Goal: Task Accomplishment & Management: Use online tool/utility

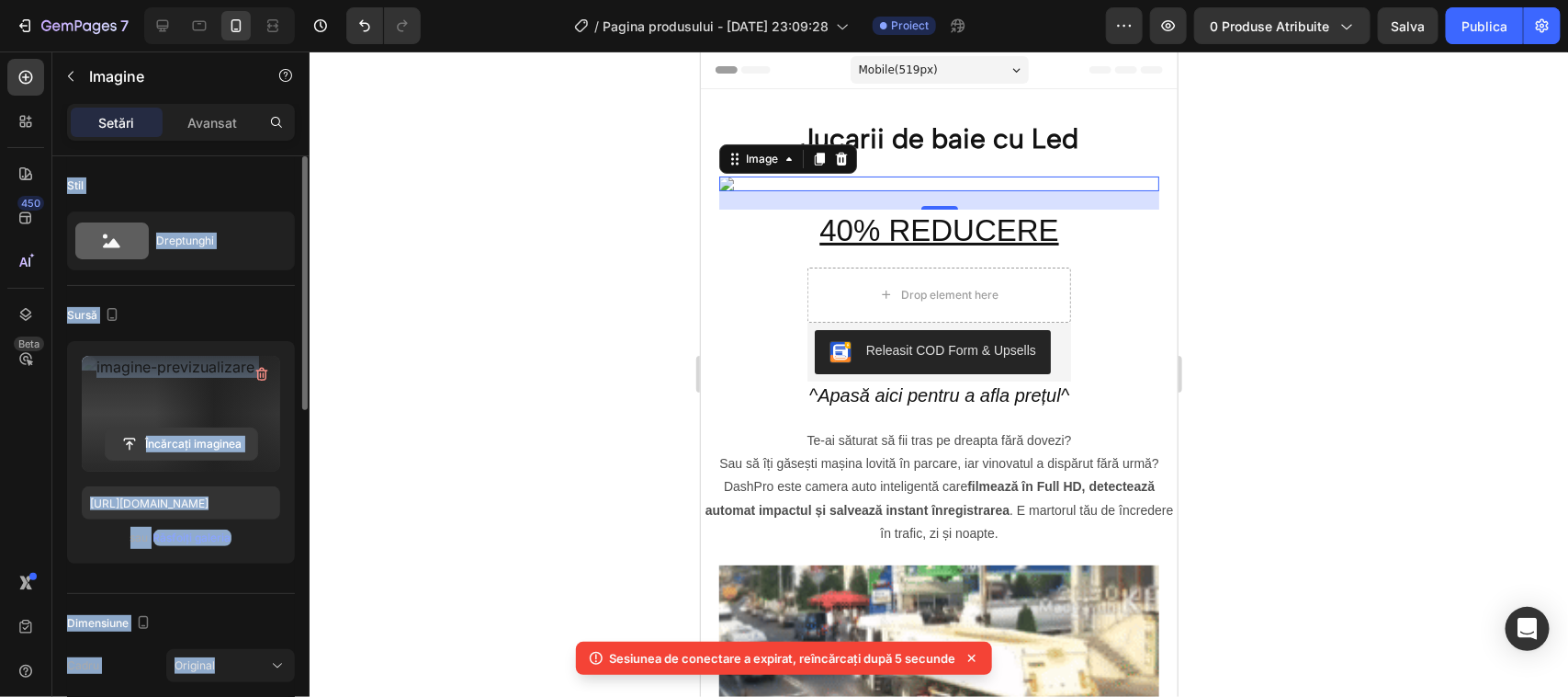
click at [176, 446] on input "file" at bounding box center [181, 444] width 152 height 31
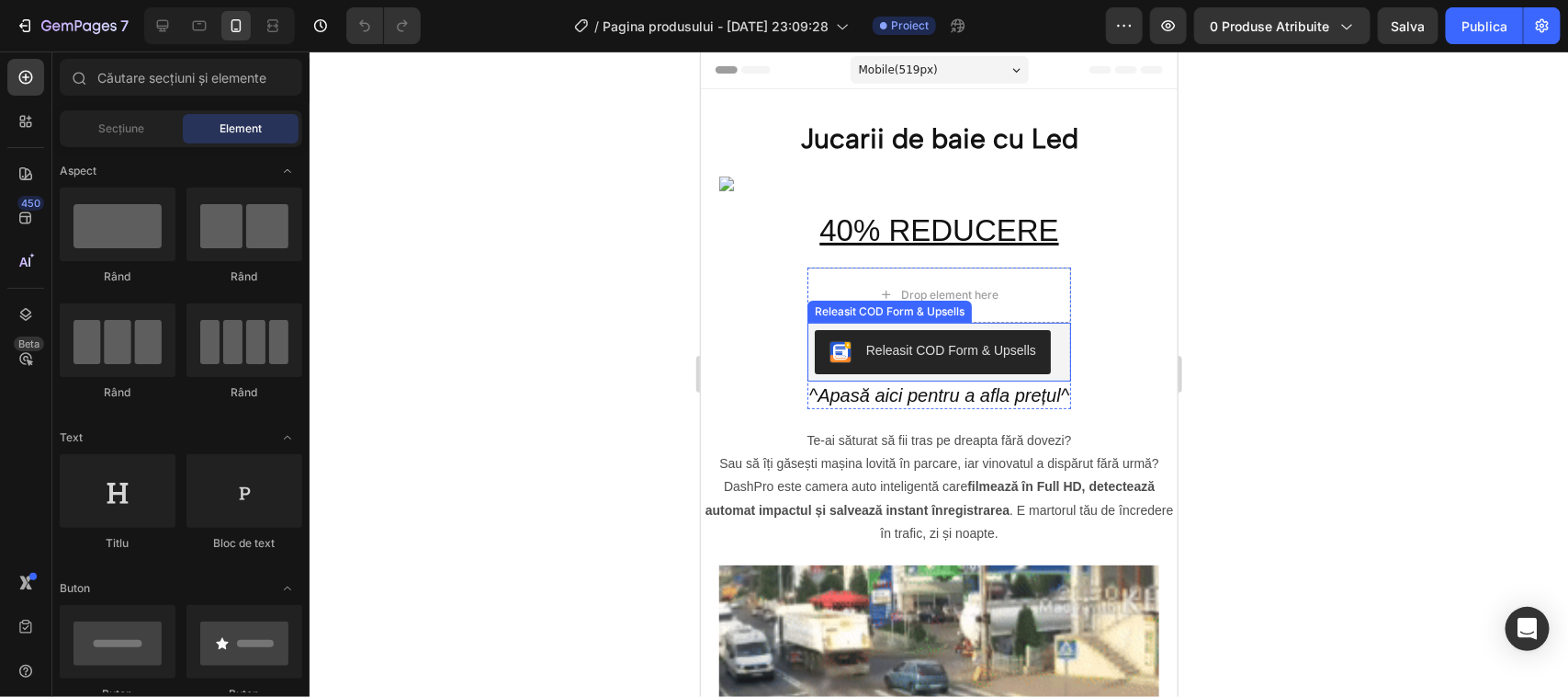
click at [912, 312] on div "Releasit COD Form & Upsells" at bounding box center [889, 311] width 157 height 17
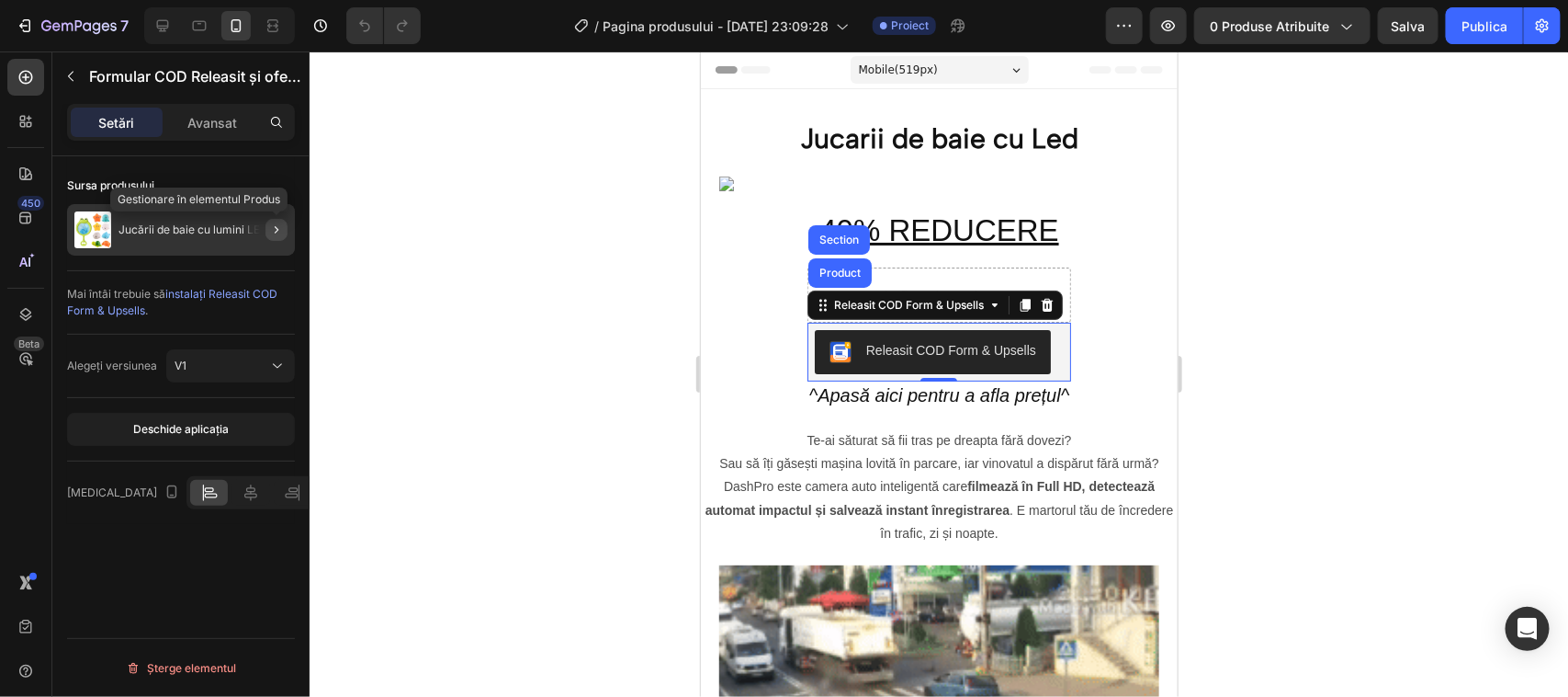
click at [275, 230] on icon "button" at bounding box center [276, 230] width 15 height 15
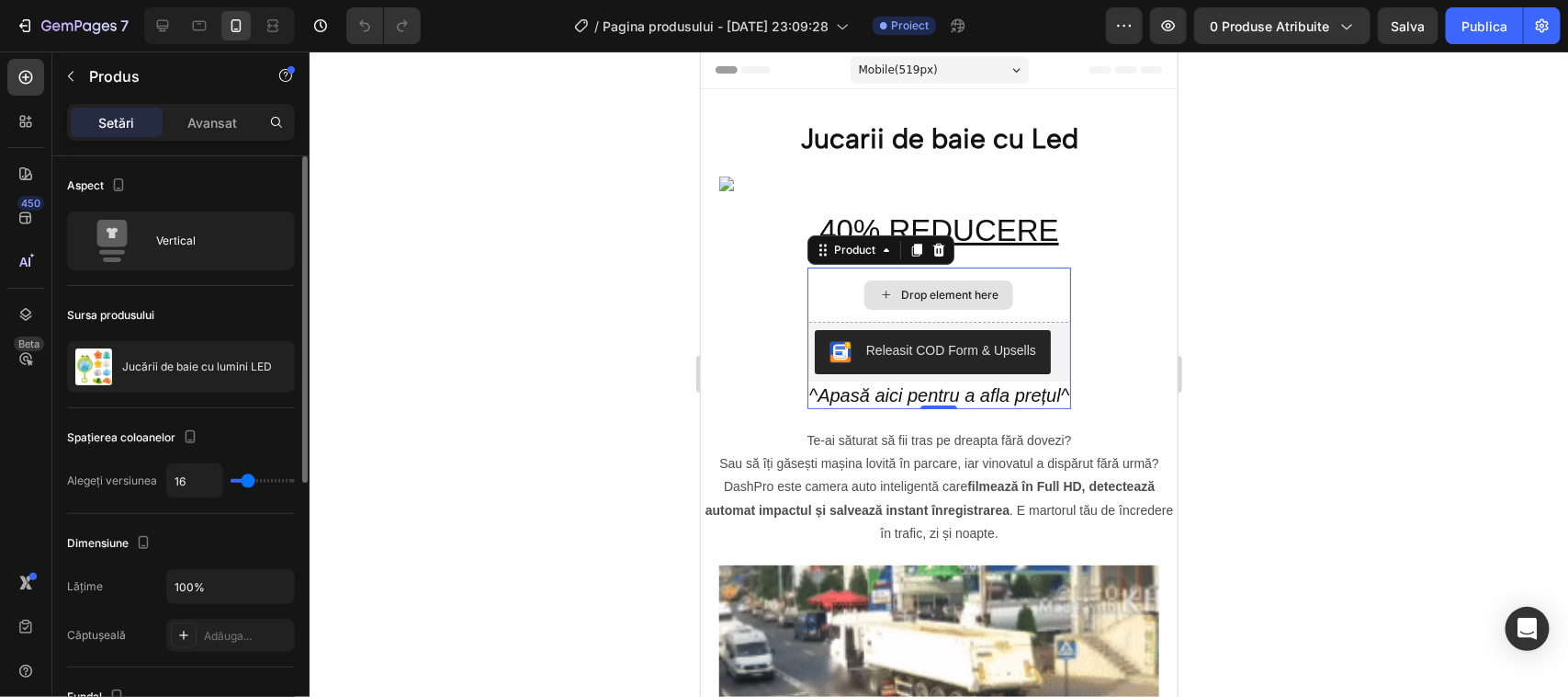
click at [900, 290] on div "Drop element here" at bounding box center [948, 294] width 97 height 15
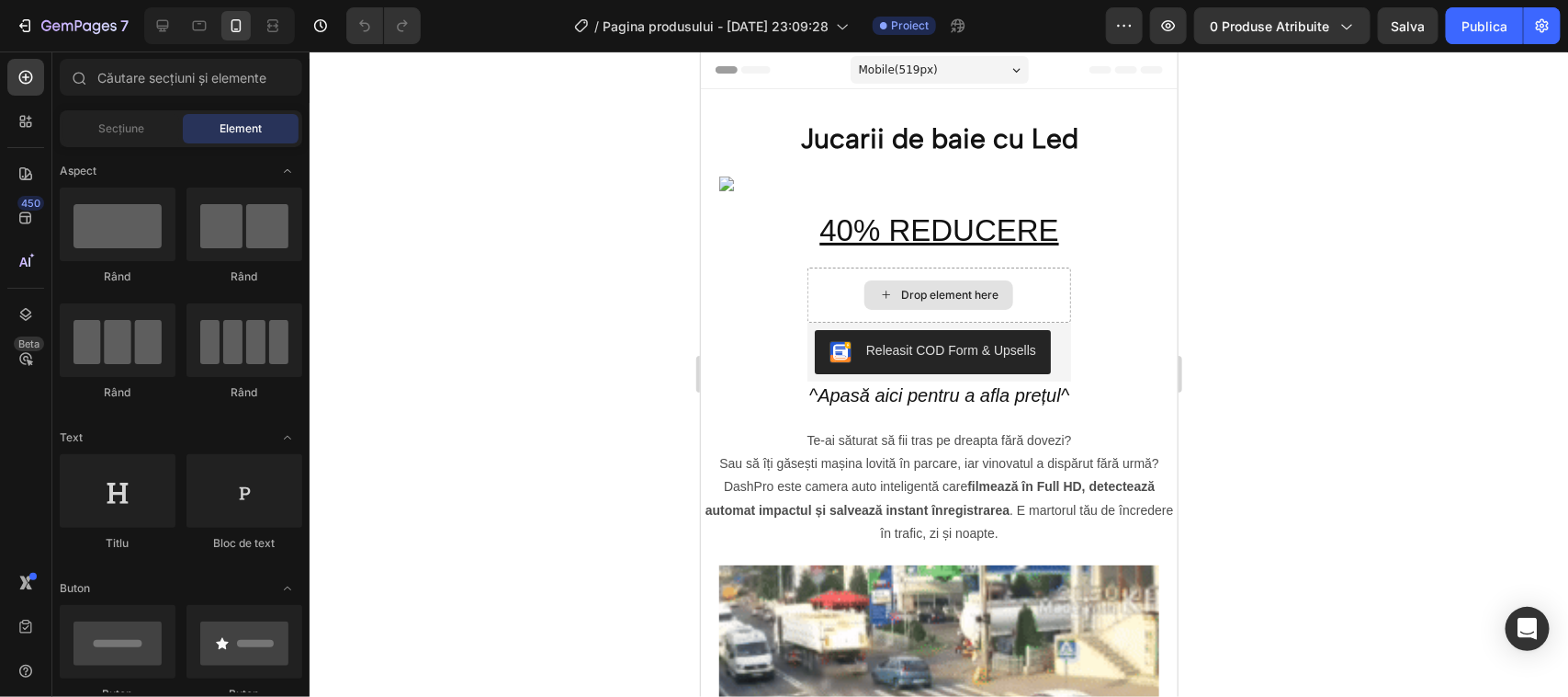
click at [900, 290] on div "Drop element here" at bounding box center [948, 294] width 97 height 15
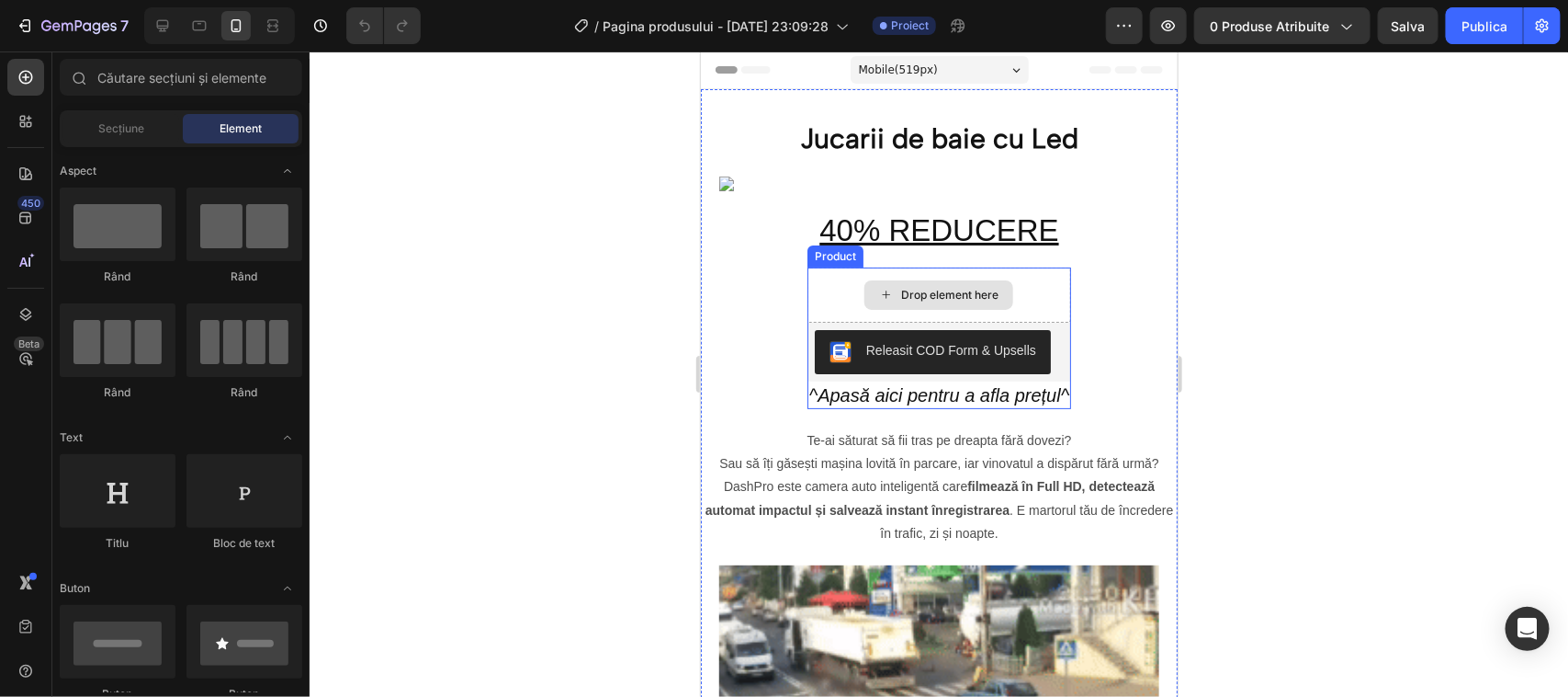
click at [900, 293] on div "Drop element here" at bounding box center [948, 294] width 97 height 15
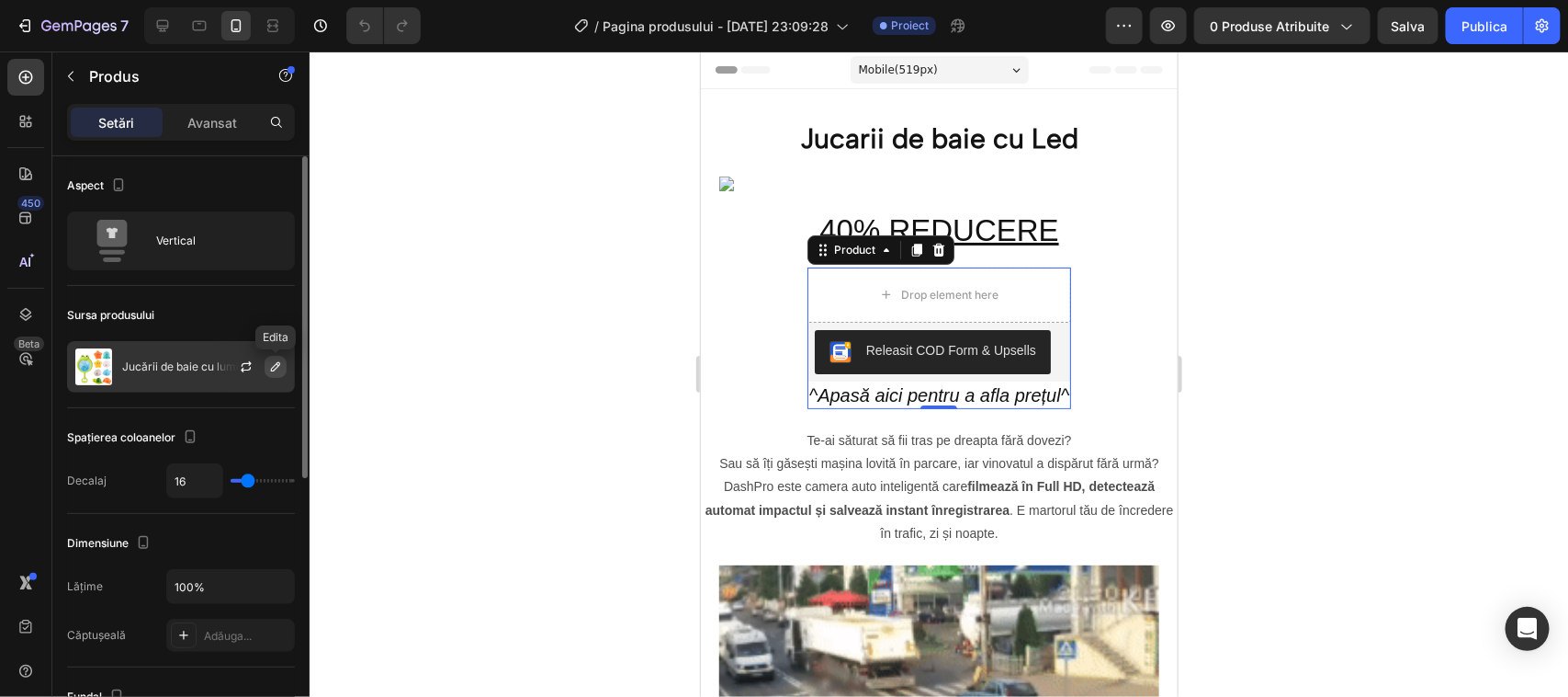
click at [268, 366] on icon "button" at bounding box center [275, 367] width 15 height 15
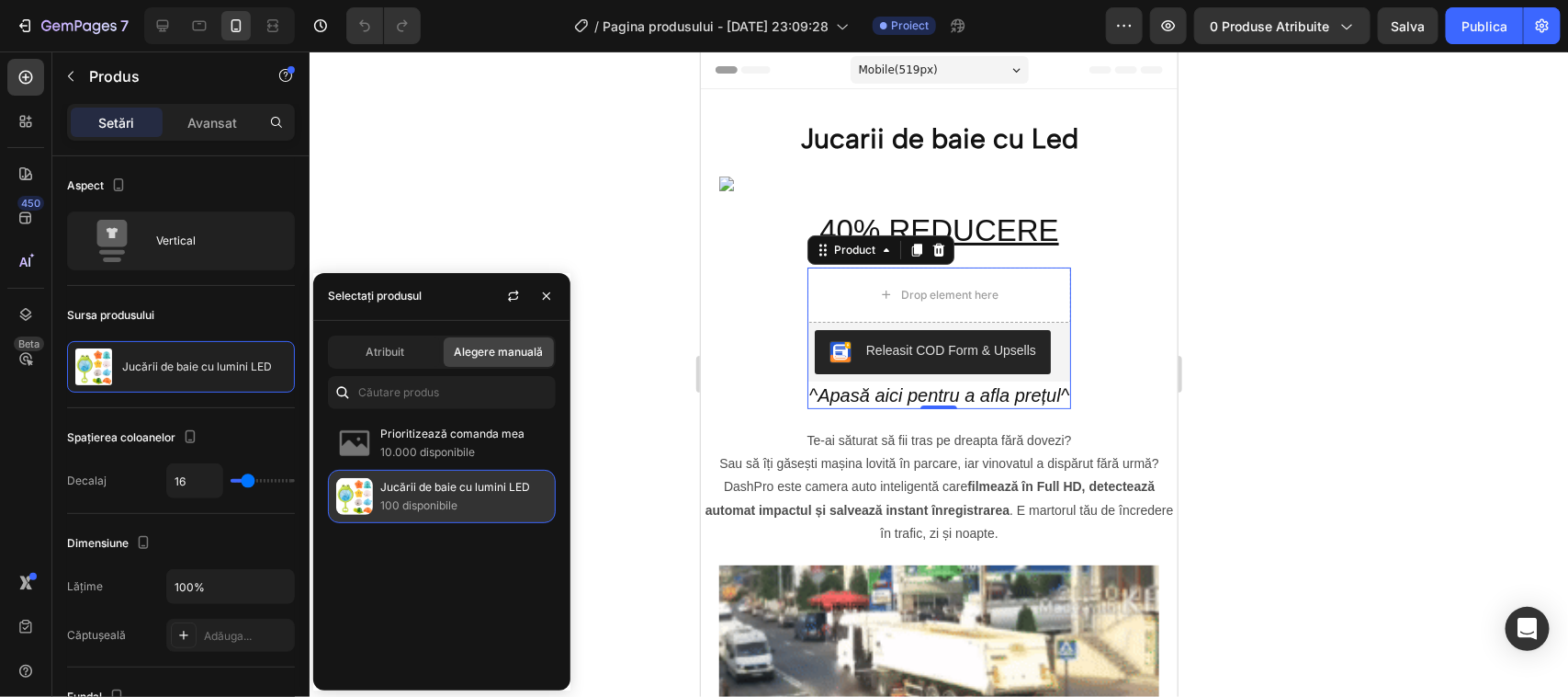
click at [455, 496] on p "100 disponibile" at bounding box center [464, 506] width 167 height 18
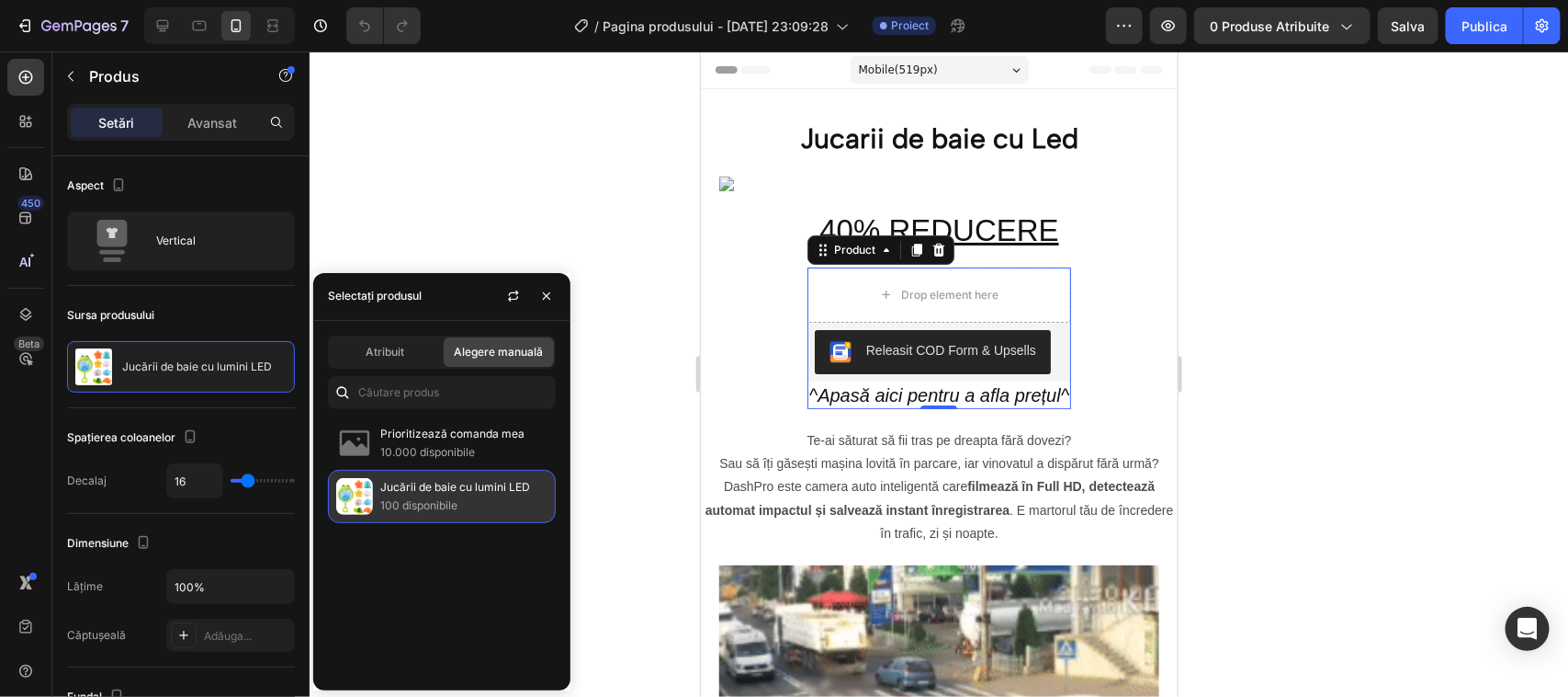
click at [453, 496] on p "100 disponibile" at bounding box center [464, 506] width 167 height 18
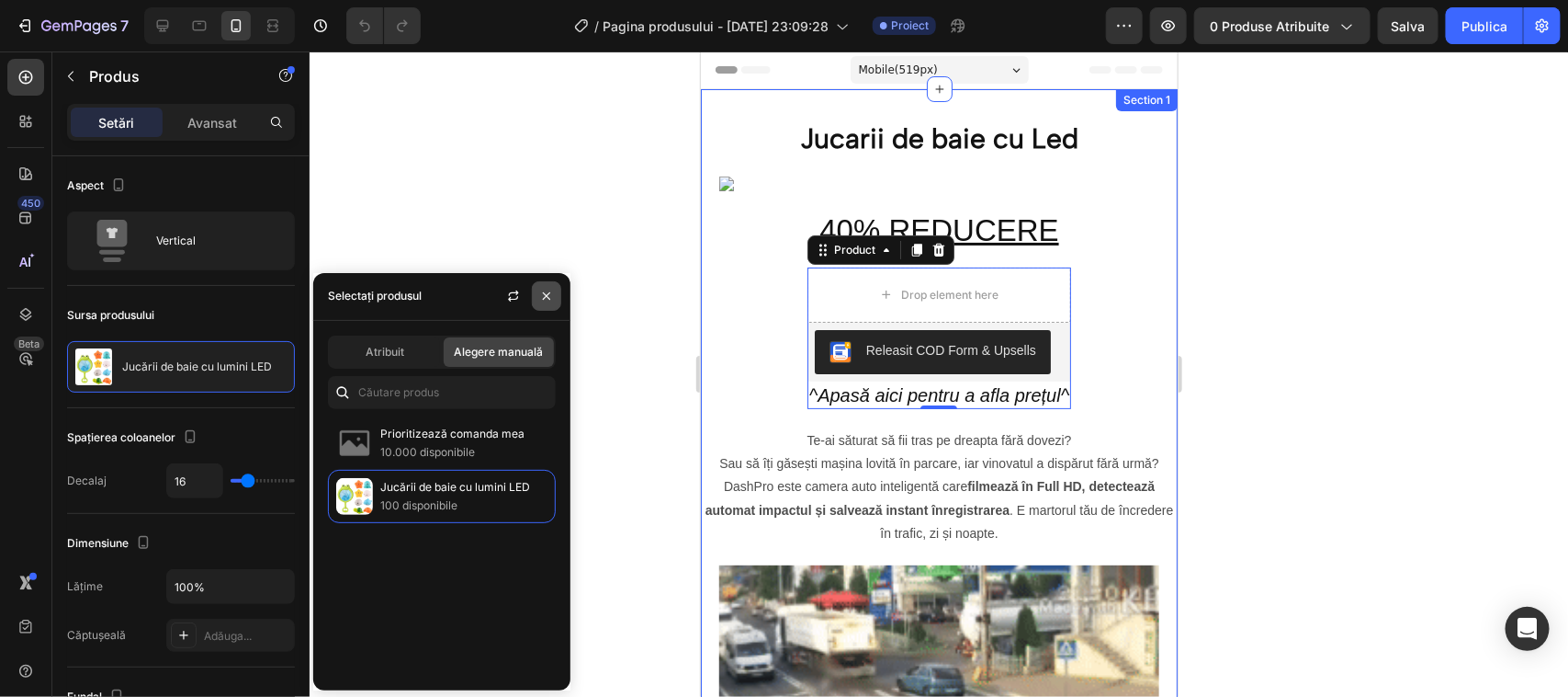
click at [544, 291] on icon "button" at bounding box center [547, 296] width 15 height 15
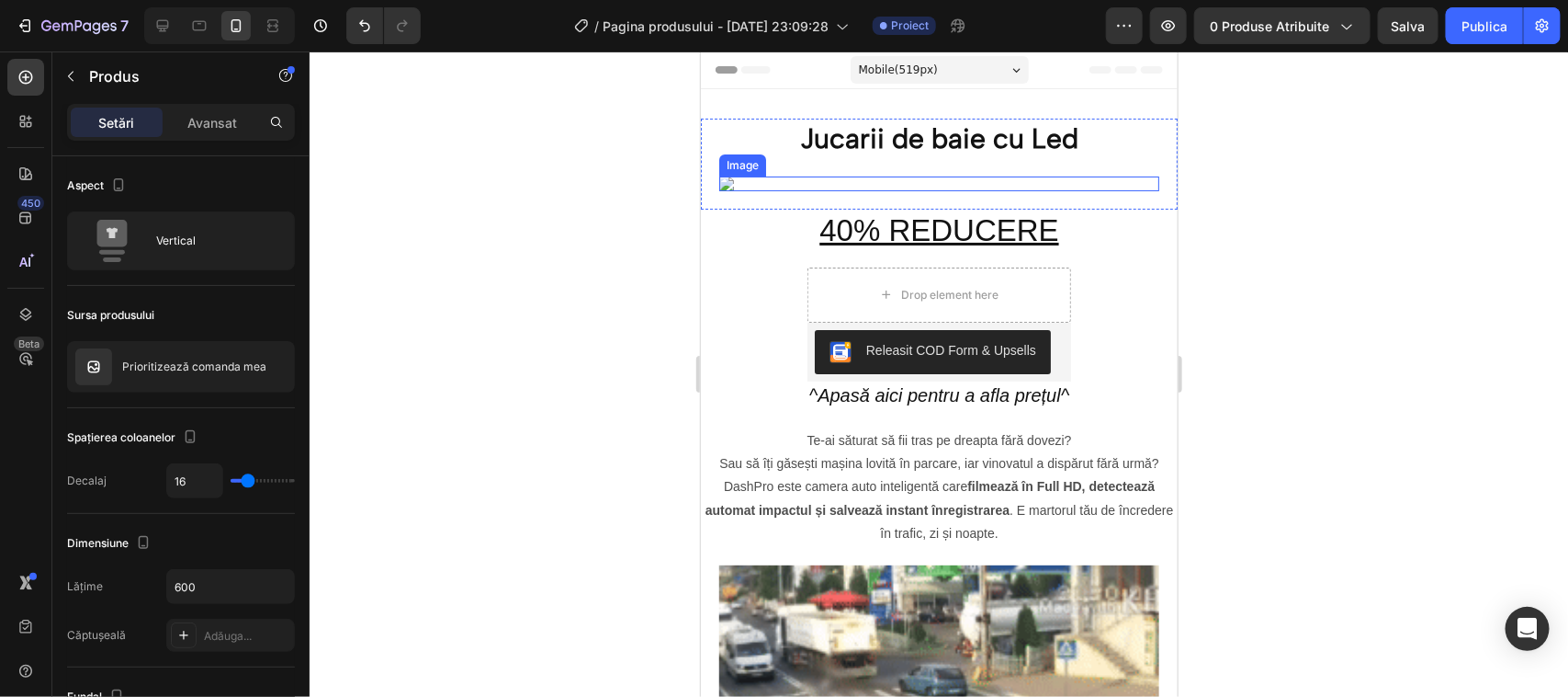
click at [921, 178] on img at bounding box center [939, 183] width 440 height 15
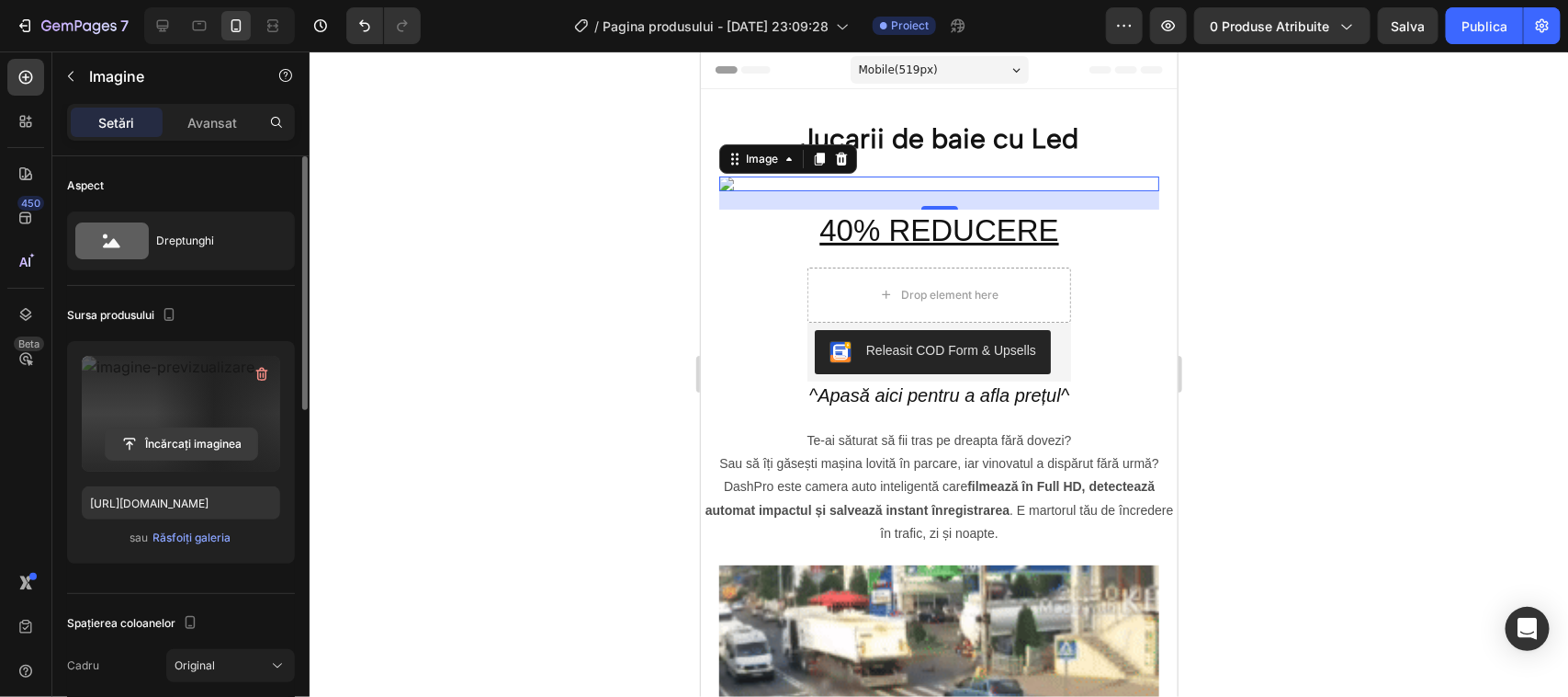
click at [176, 446] on input "file" at bounding box center [181, 444] width 152 height 31
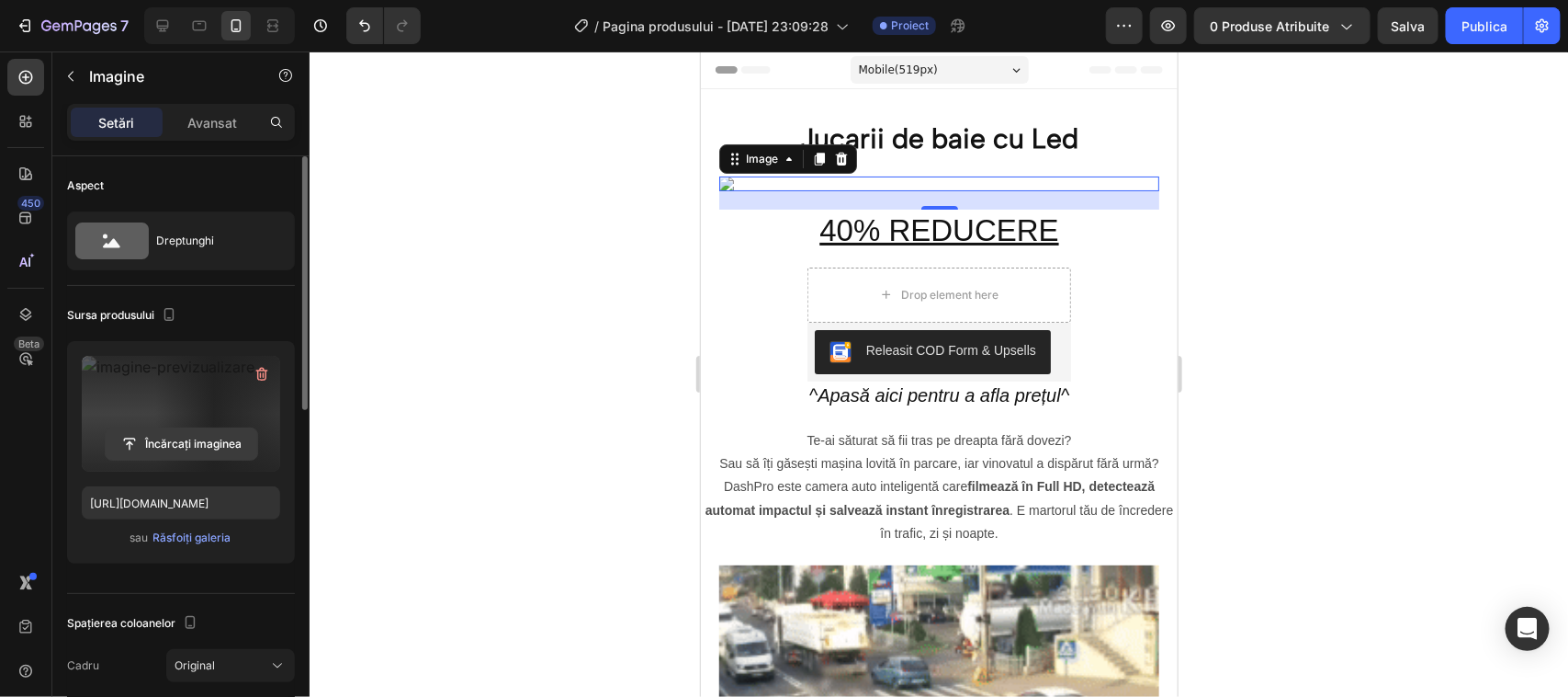
type input "C:\fakepath\H1508097364d0425e96ac6ec9a4b1185d1.avif"
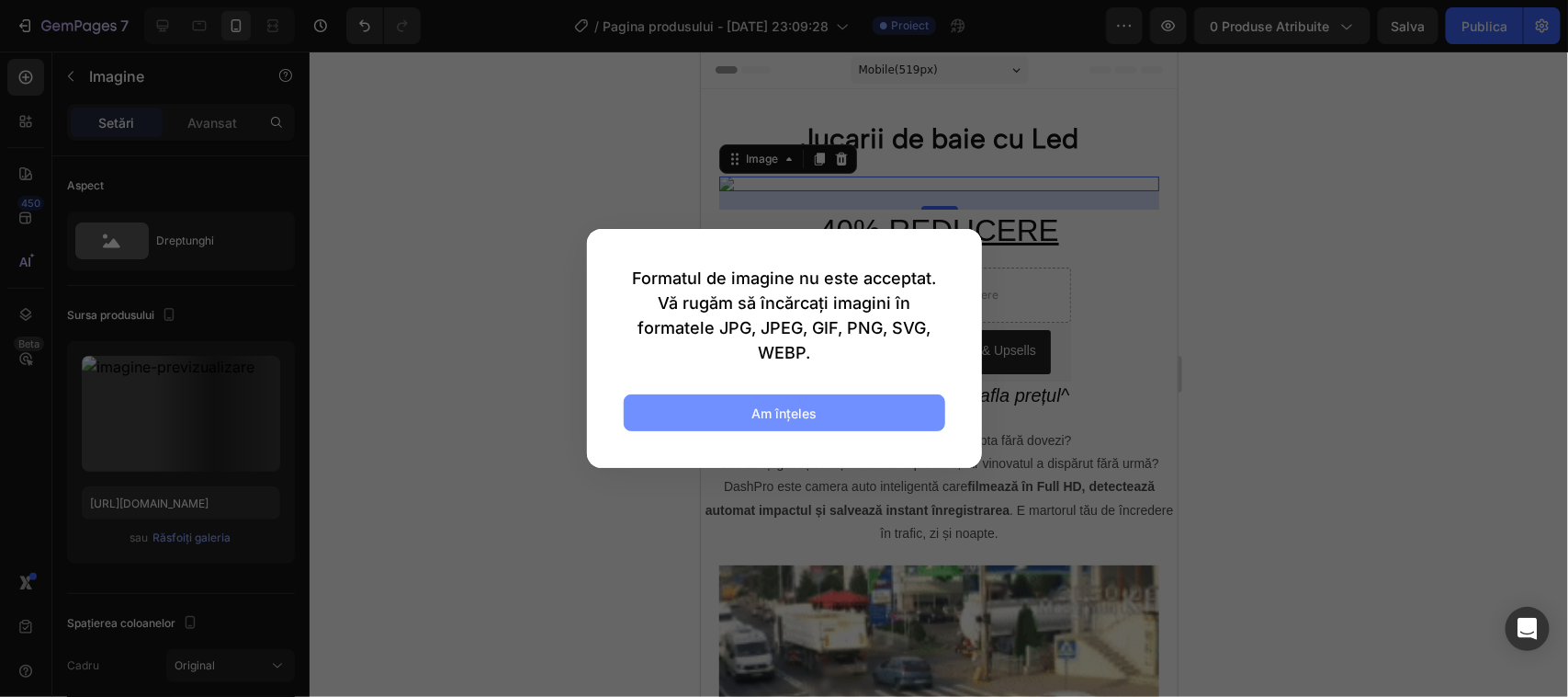
click at [796, 413] on font "Am înţeles" at bounding box center [784, 412] width 66 height 16
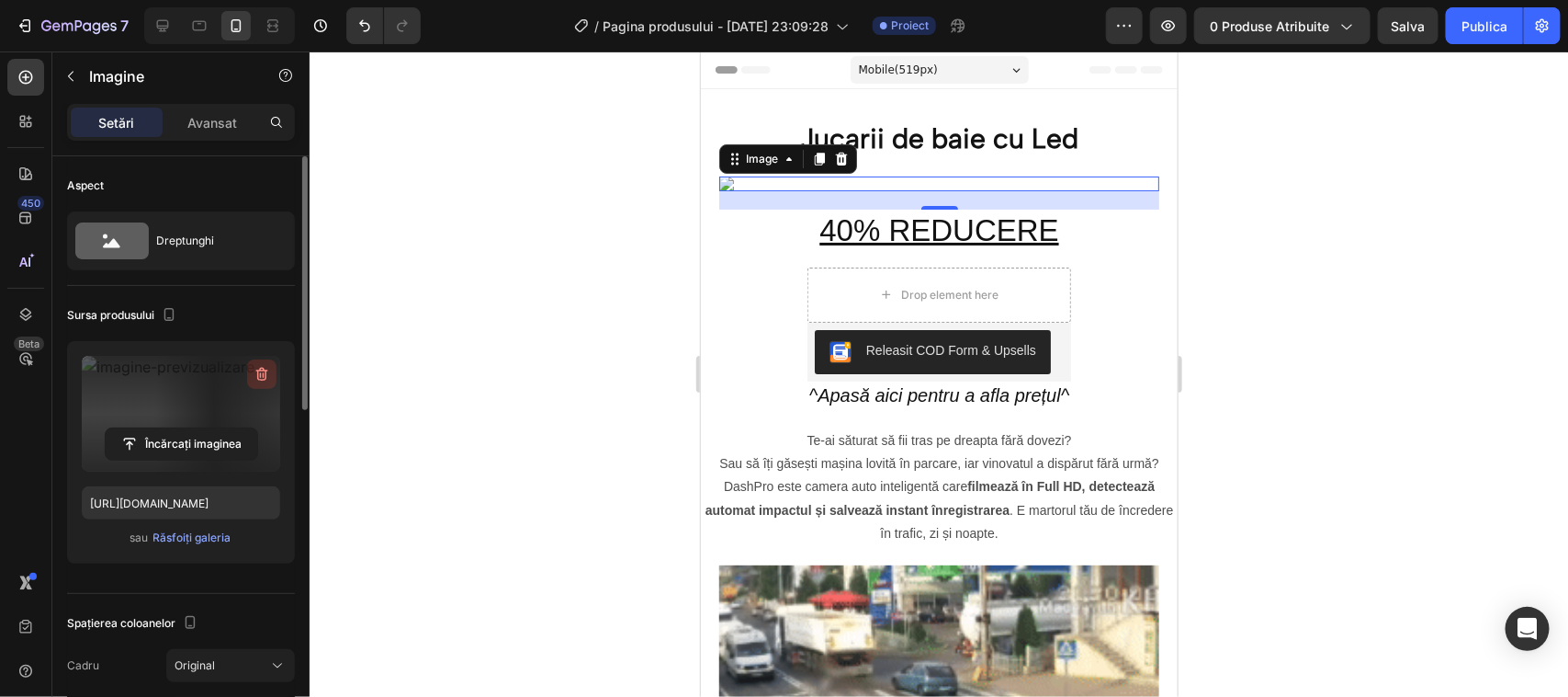
click at [263, 368] on icon "button" at bounding box center [261, 374] width 18 height 18
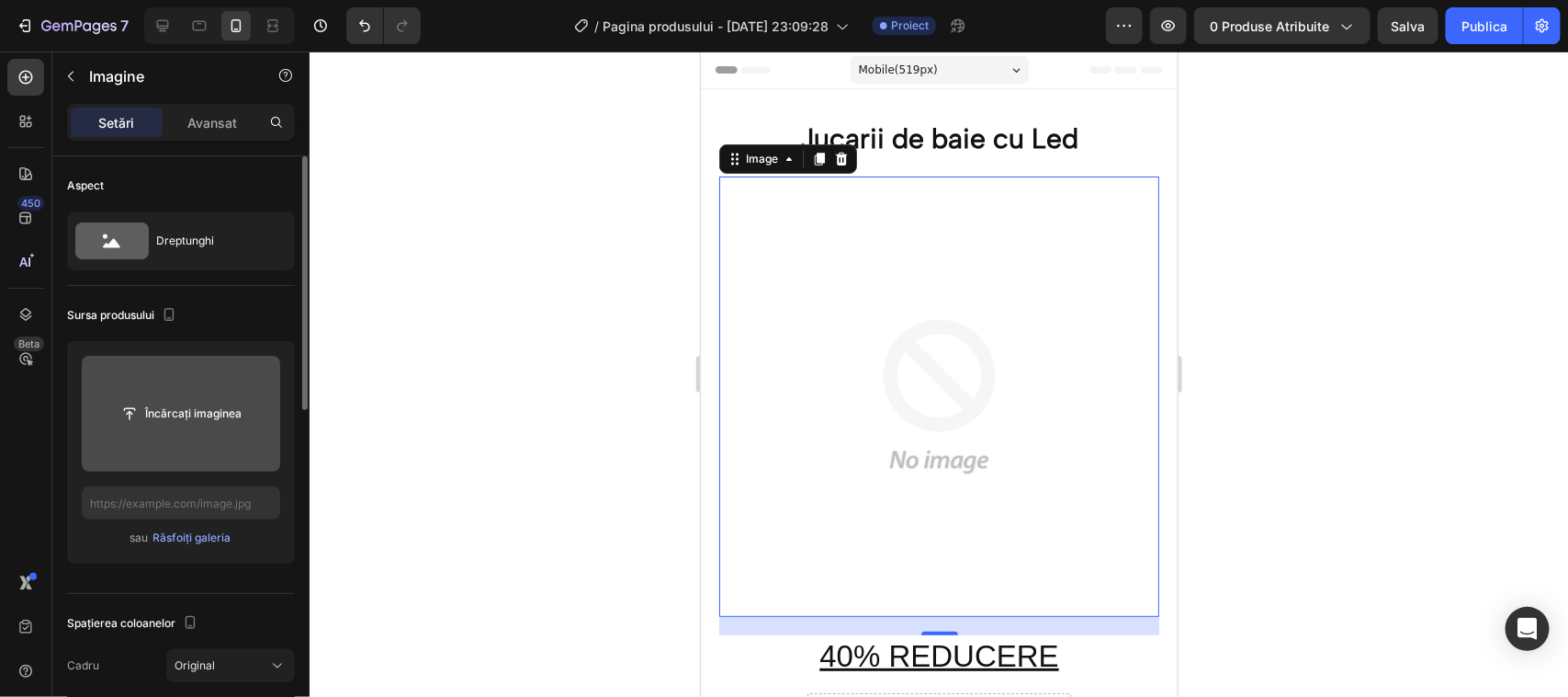
click at [173, 411] on input "file" at bounding box center [181, 414] width 152 height 31
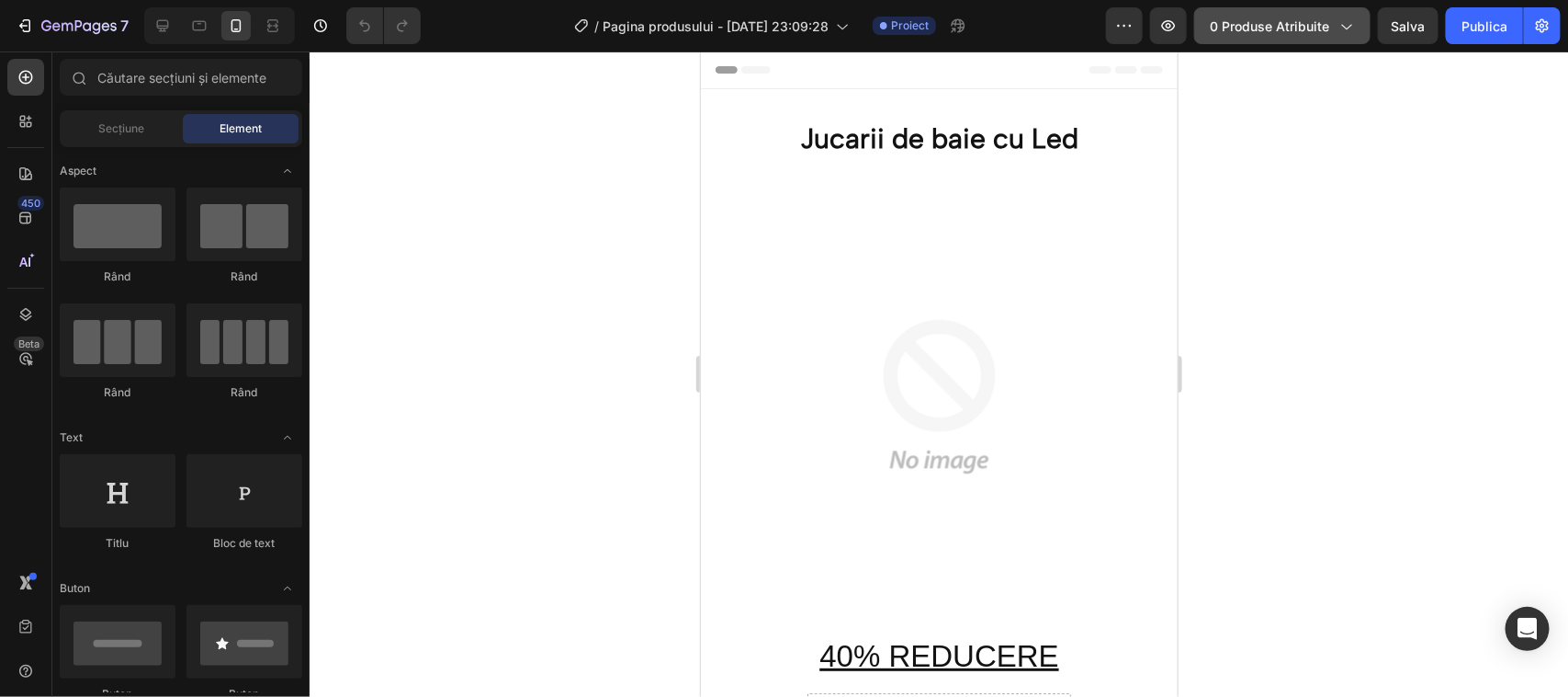
click at [1346, 28] on icon "button" at bounding box center [1347, 28] width 10 height 6
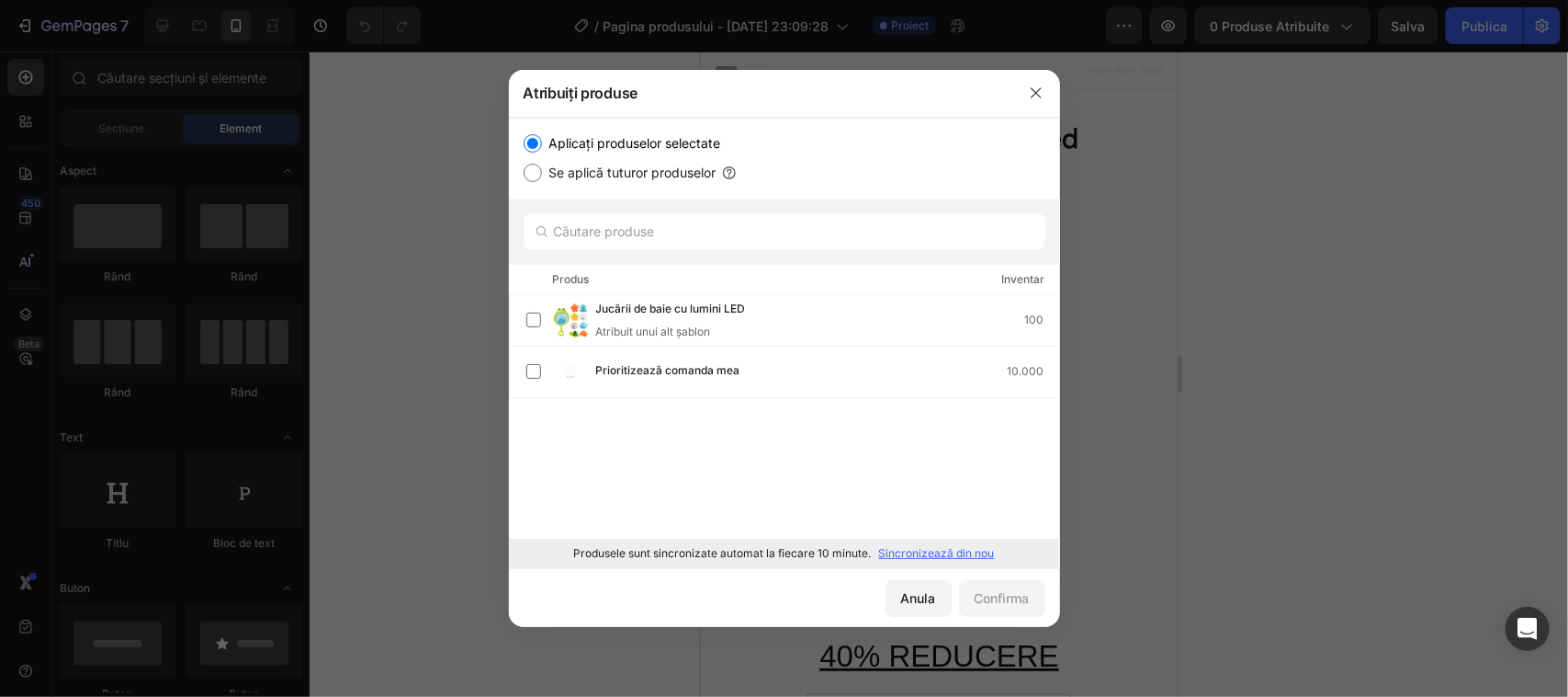
click at [533, 167] on input "Se aplică tuturor produselor" at bounding box center [533, 173] width 18 height 18
radio input "true"
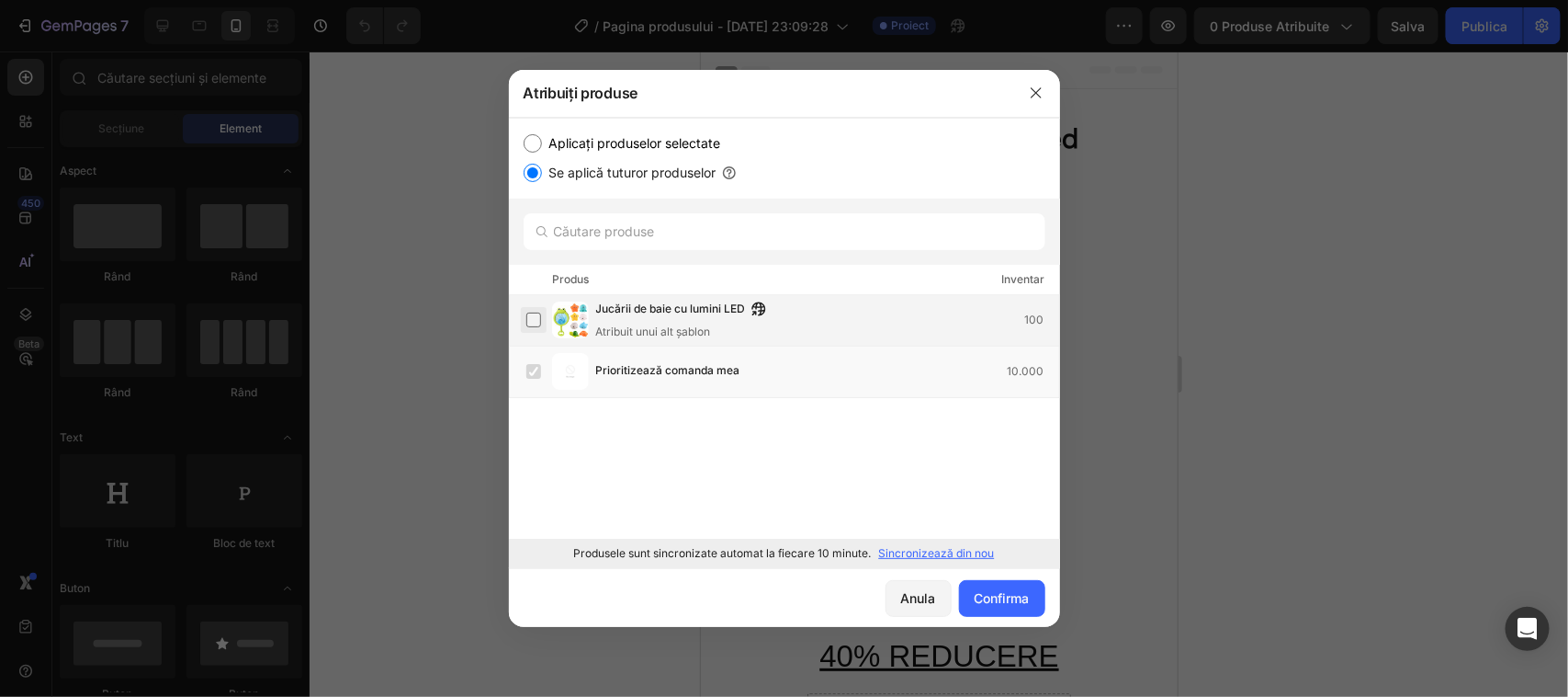
click at [533, 322] on label at bounding box center [534, 320] width 15 height 15
click at [1013, 593] on font "Confirma" at bounding box center [1003, 597] width 55 height 16
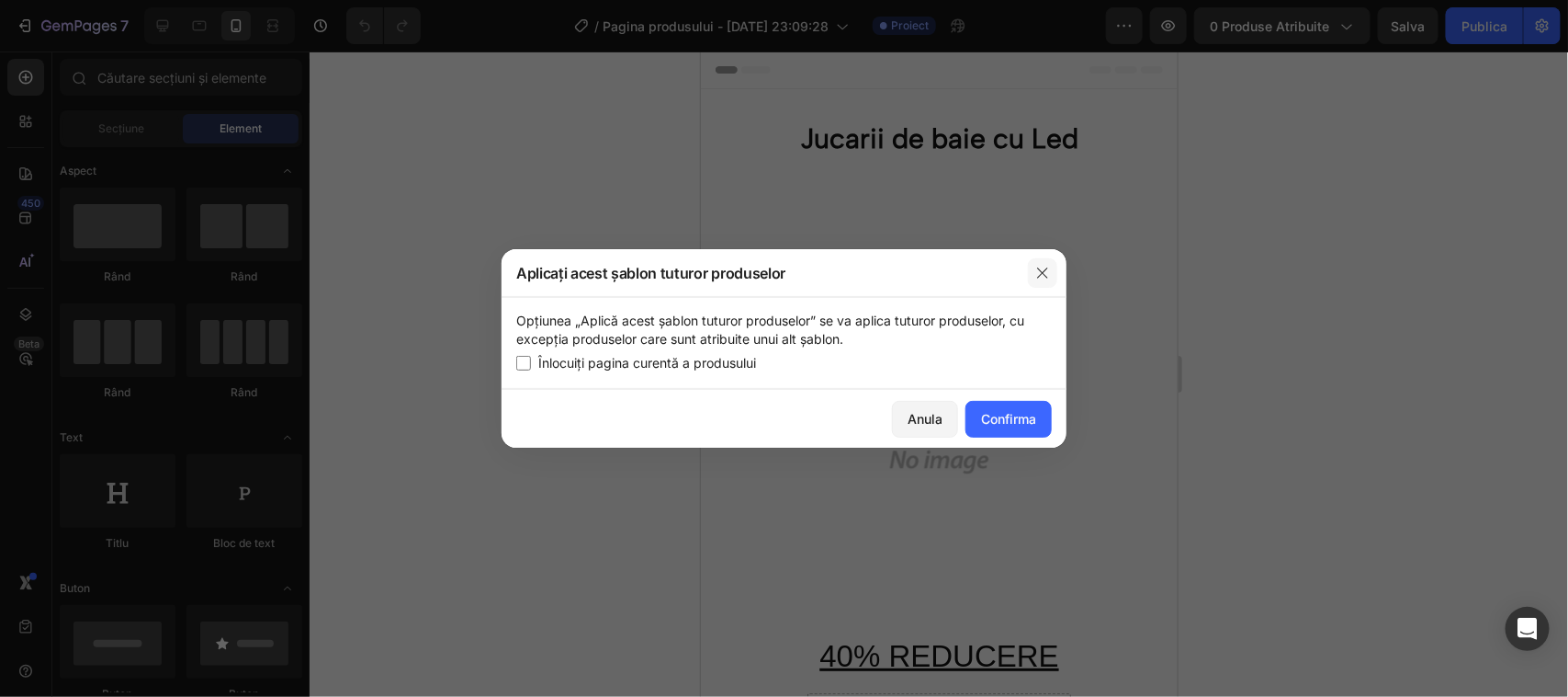
click at [1039, 268] on icon "button" at bounding box center [1042, 272] width 10 height 10
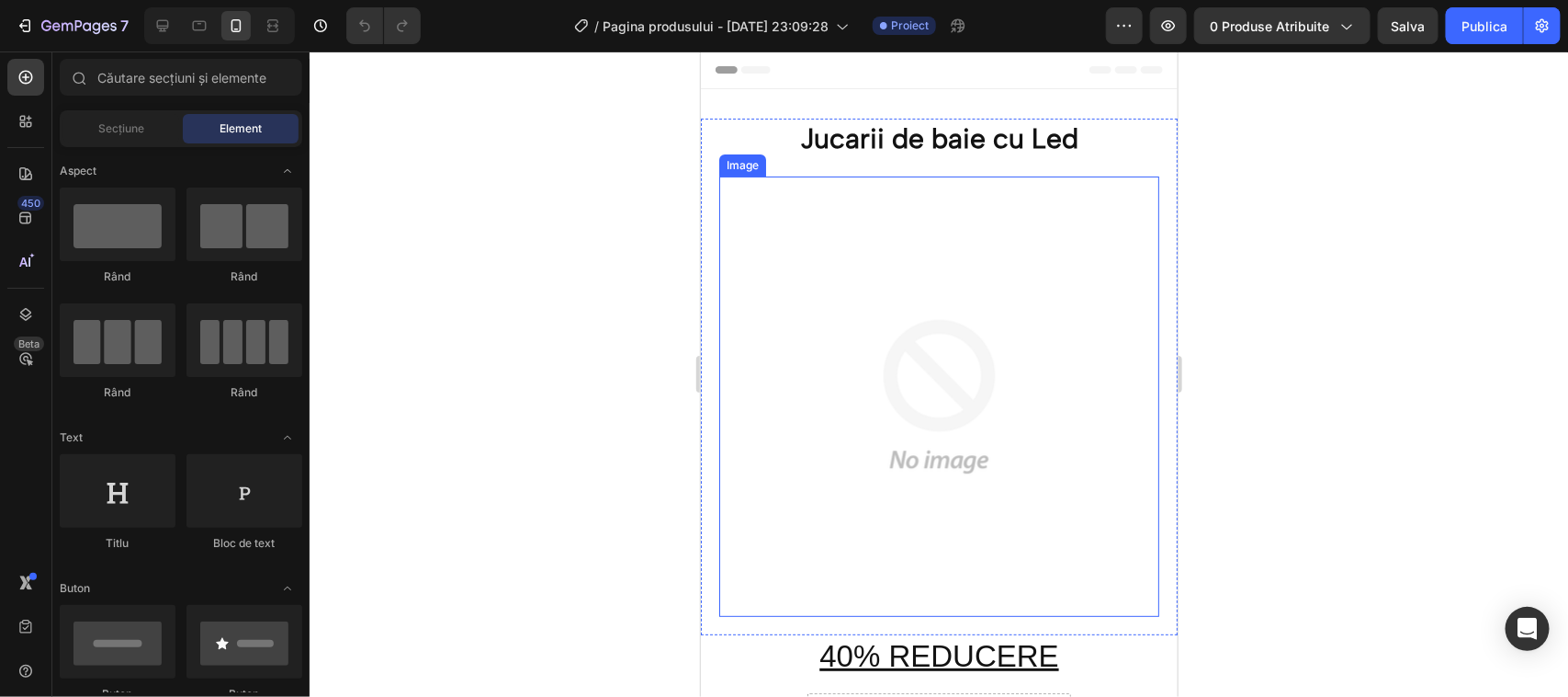
click at [959, 331] on img at bounding box center [939, 396] width 440 height 440
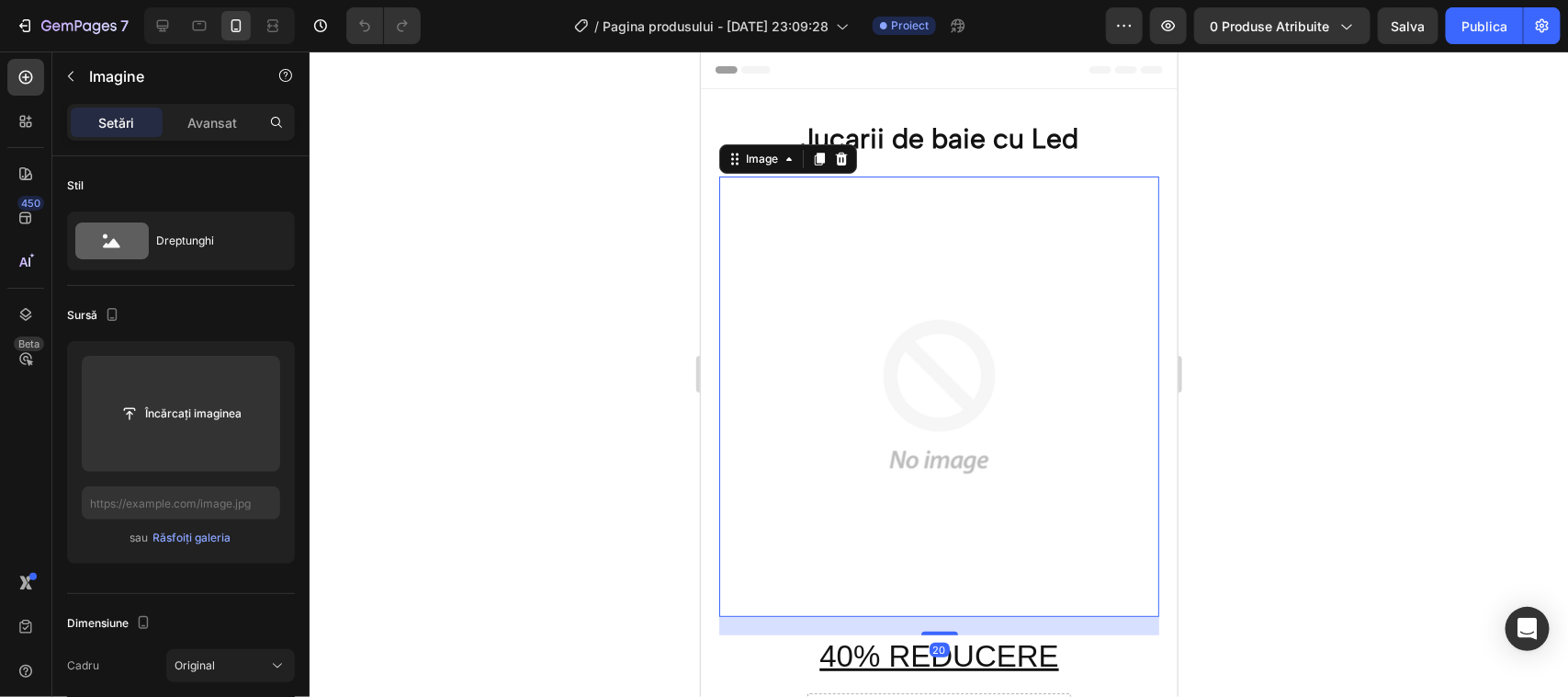
click at [918, 441] on img at bounding box center [939, 396] width 440 height 440
click at [918, 426] on img at bounding box center [939, 396] width 440 height 440
click at [1346, 26] on icon "button" at bounding box center [1346, 26] width 18 height 18
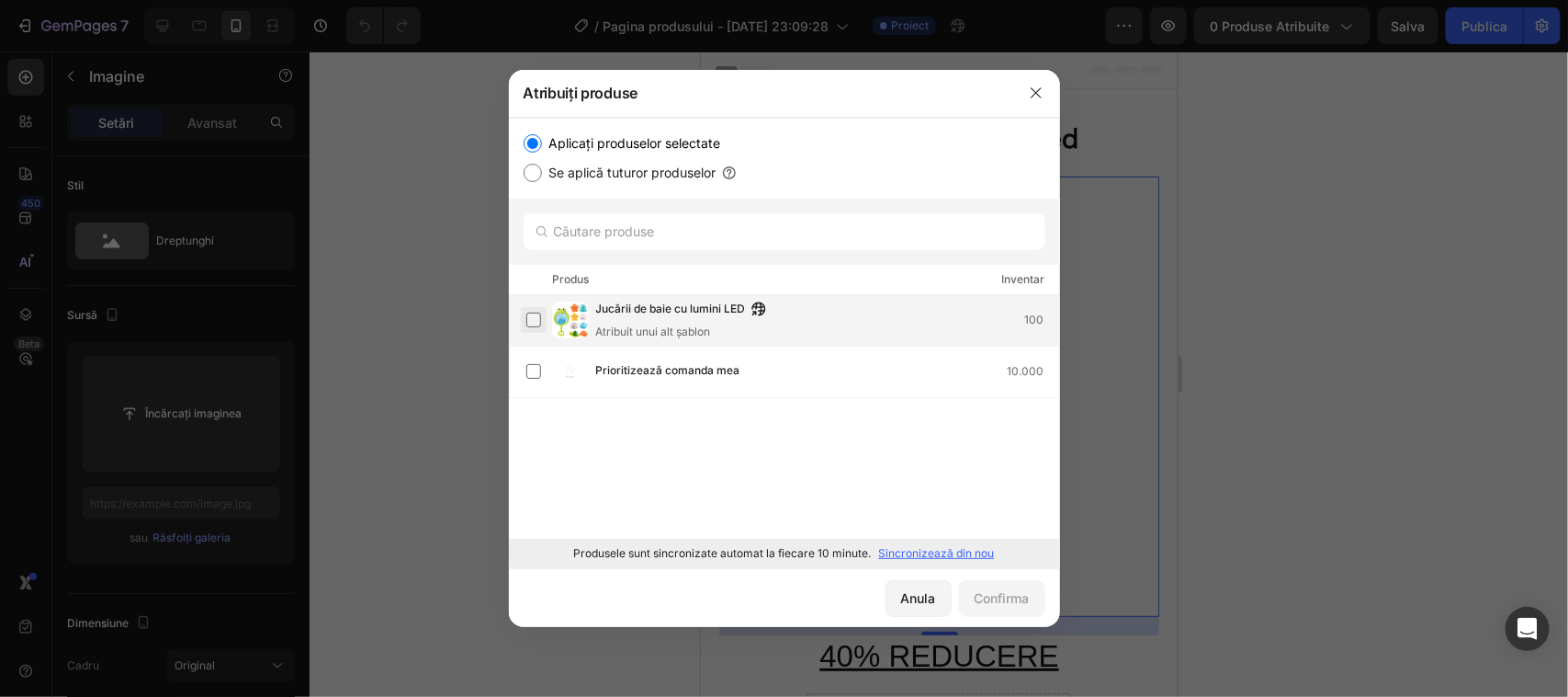
click at [535, 320] on label at bounding box center [534, 320] width 15 height 15
click at [1008, 602] on font "Confirma" at bounding box center [1003, 597] width 55 height 16
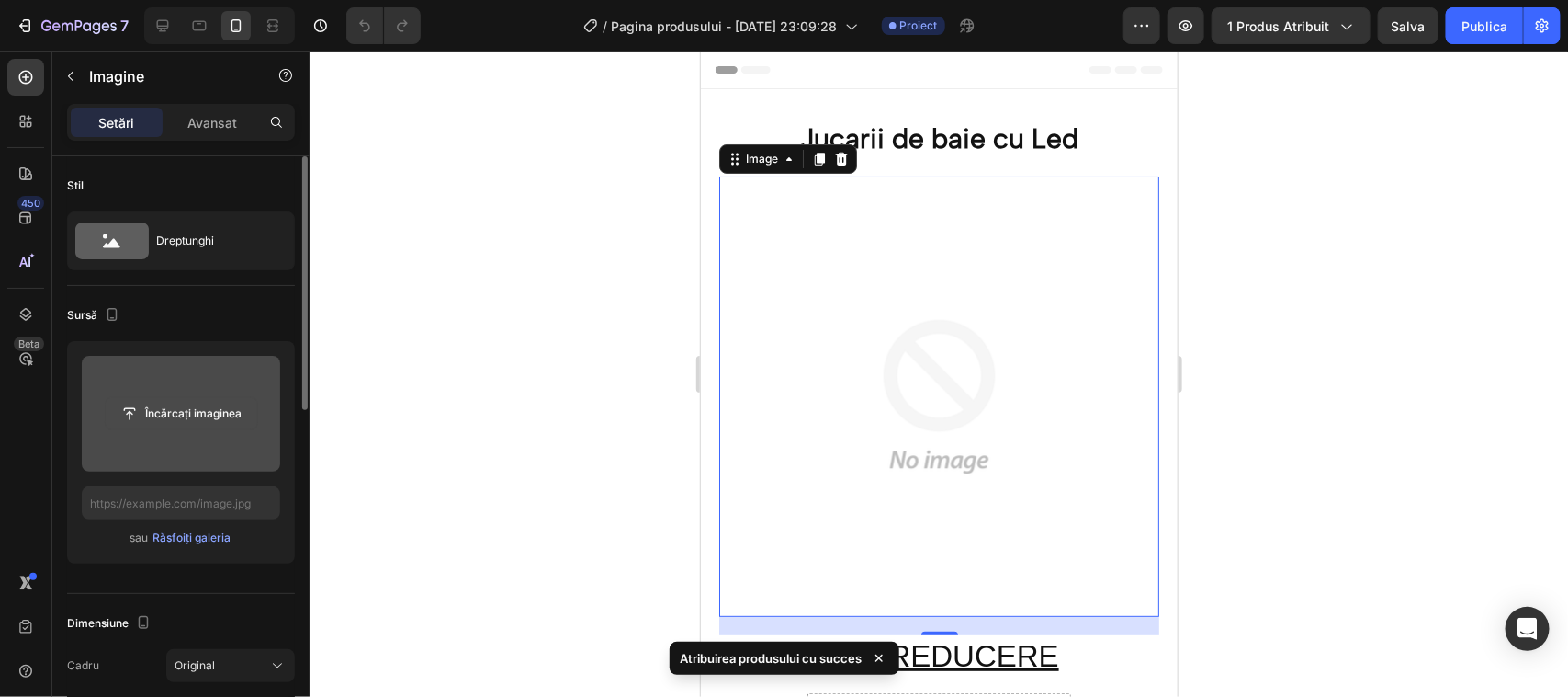
click at [165, 415] on input "file" at bounding box center [181, 414] width 152 height 31
type input "C:\fakepath\H3d810bcd1a6e479b8e927db870d0f2aaC.avif"
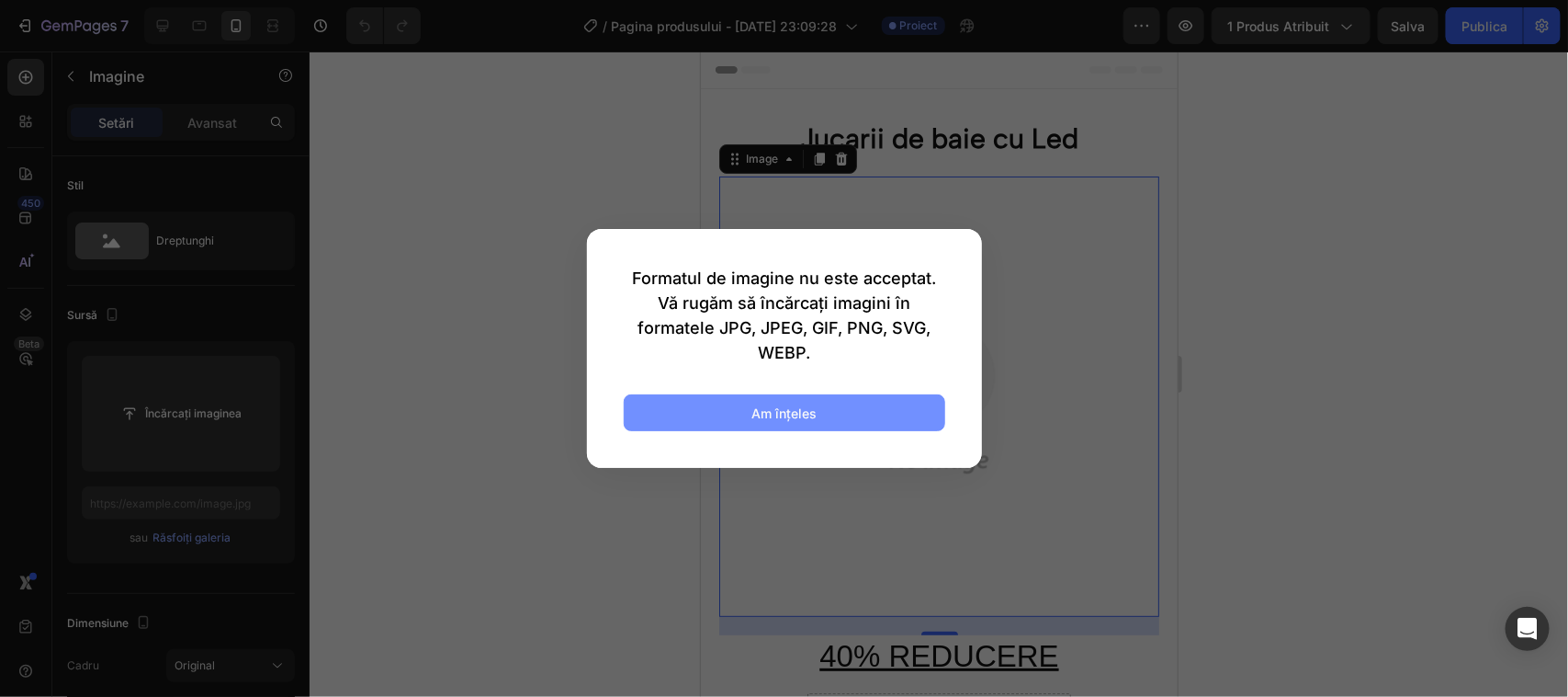
click at [795, 419] on font "Am înţeles" at bounding box center [784, 412] width 66 height 16
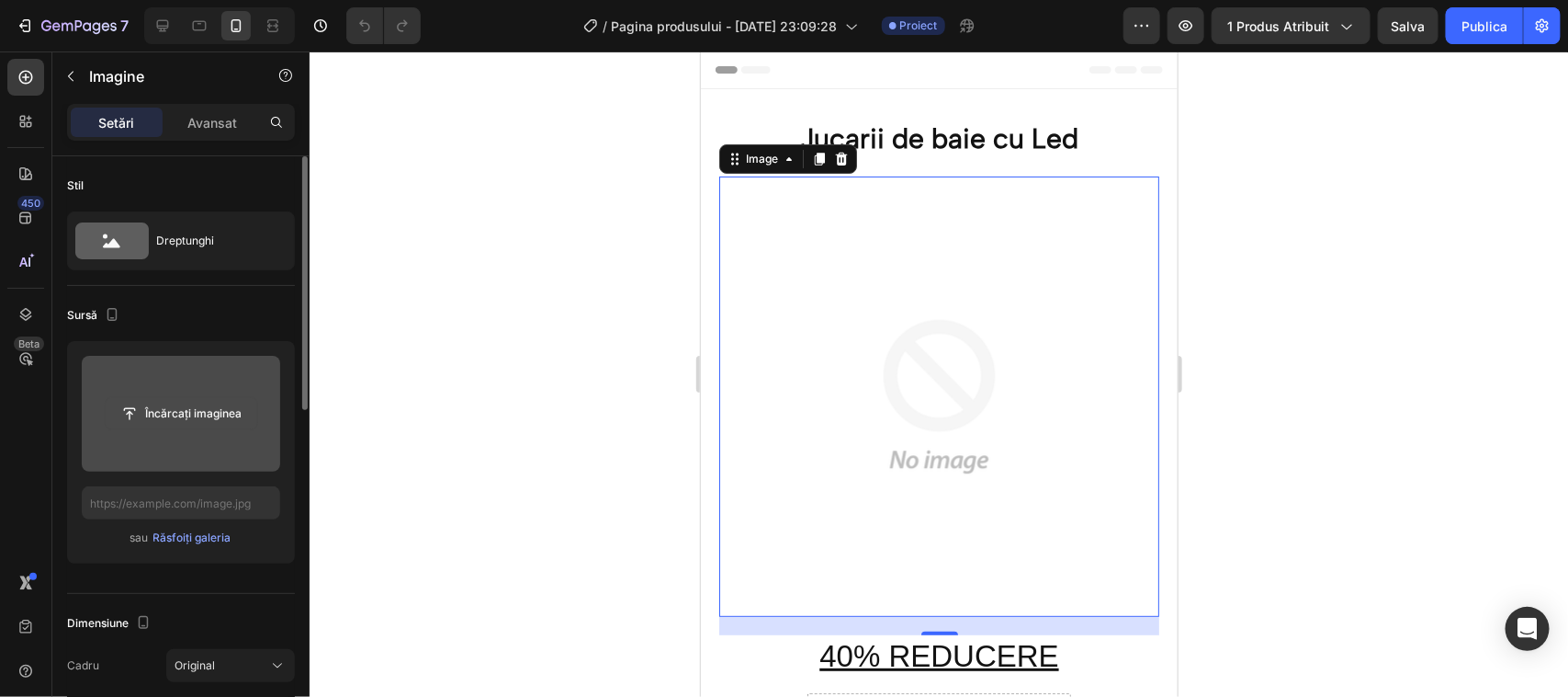
click at [158, 409] on input "file" at bounding box center [181, 414] width 152 height 31
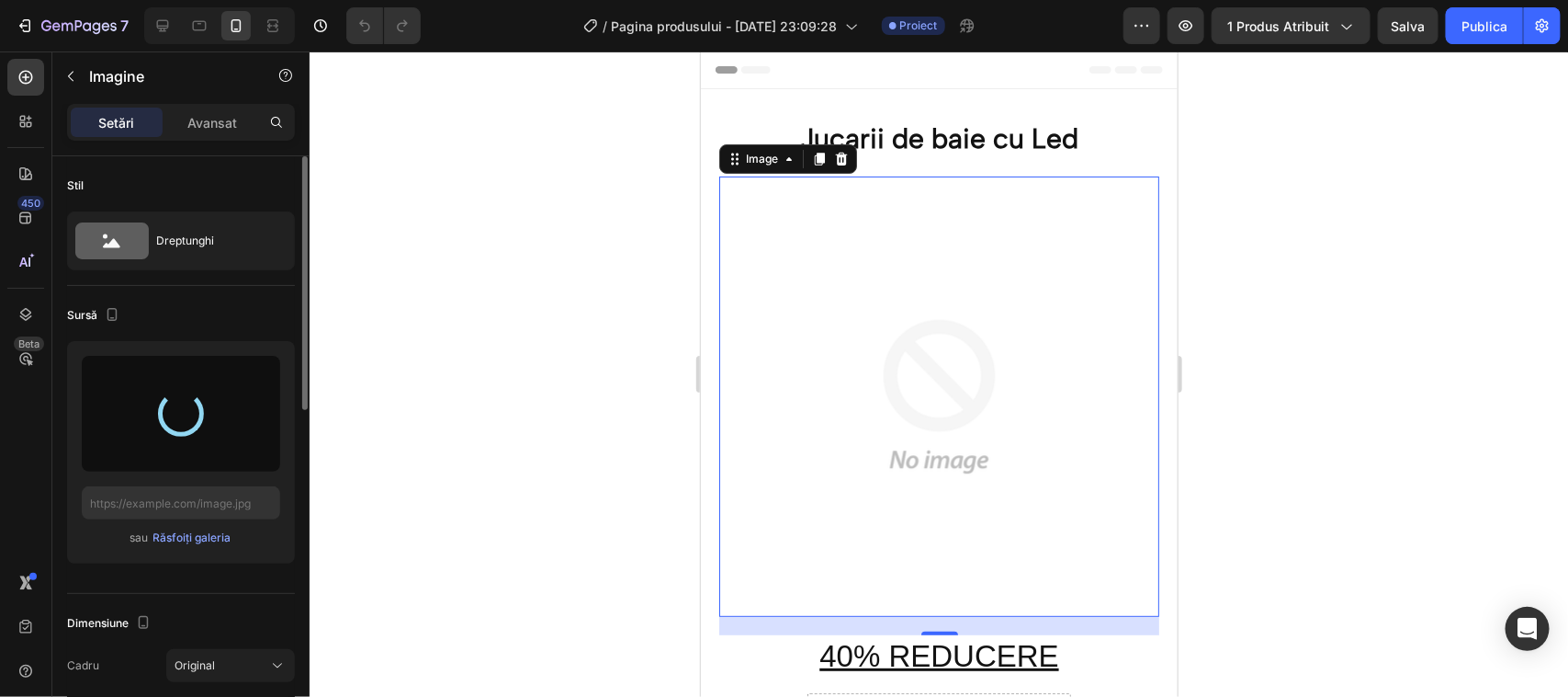
type input "https://cdn.shopify.com/s/files/1/0964/0060/5530/files/gempages_577008033326957…"
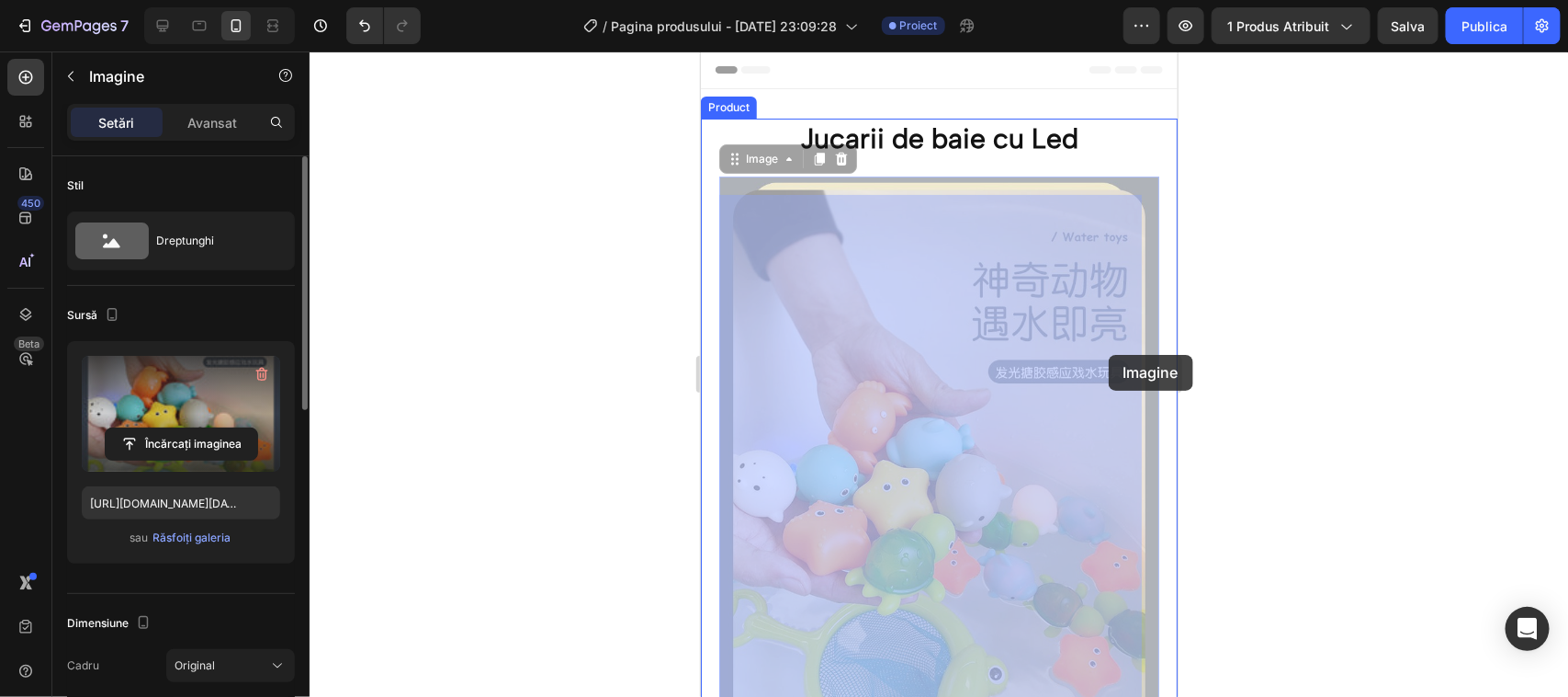
drag, startPoint x: 961, startPoint y: 314, endPoint x: 1102, endPoint y: 368, distance: 151.0
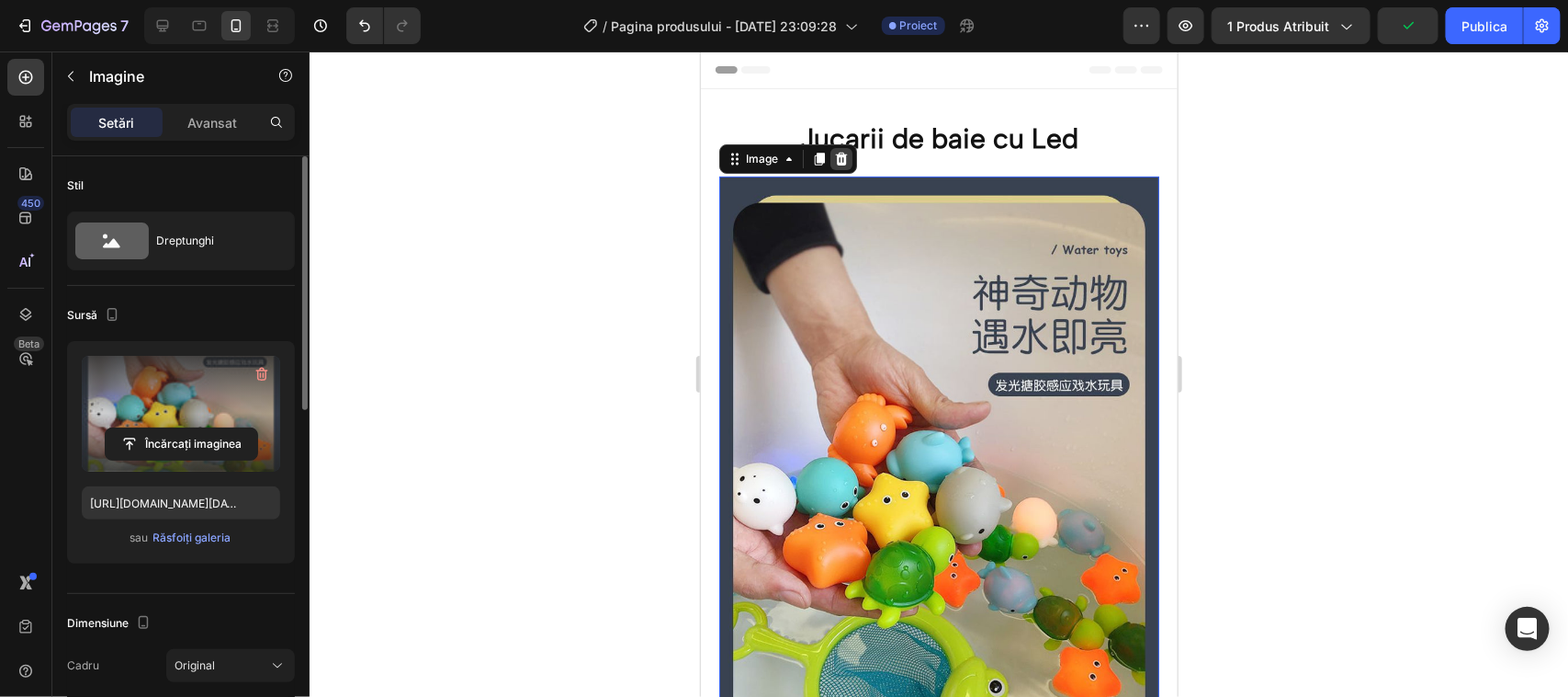
click at [839, 158] on icon at bounding box center [841, 158] width 15 height 15
